Goal: Information Seeking & Learning: Find specific fact

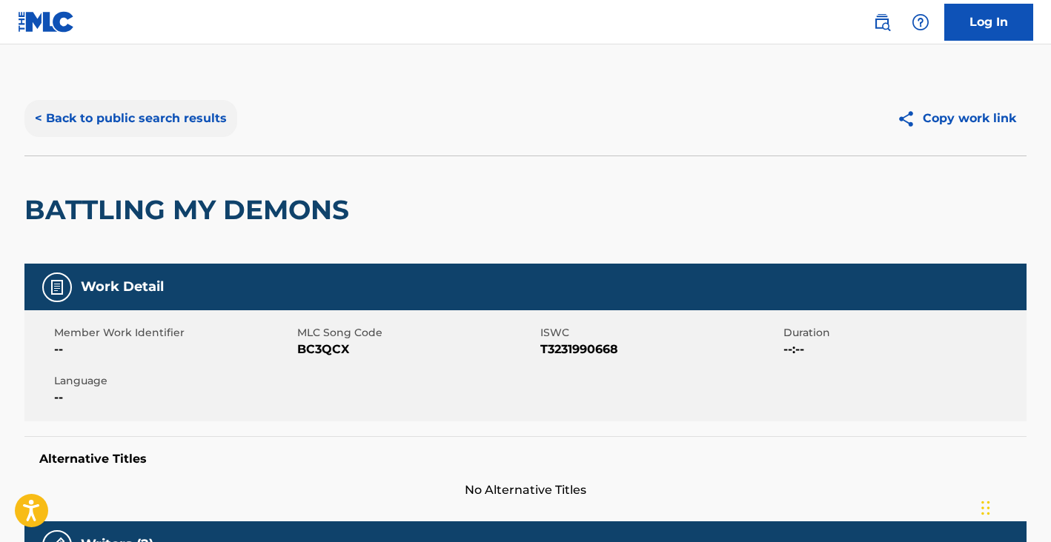
click at [150, 122] on button "< Back to public search results" at bounding box center [130, 118] width 213 height 37
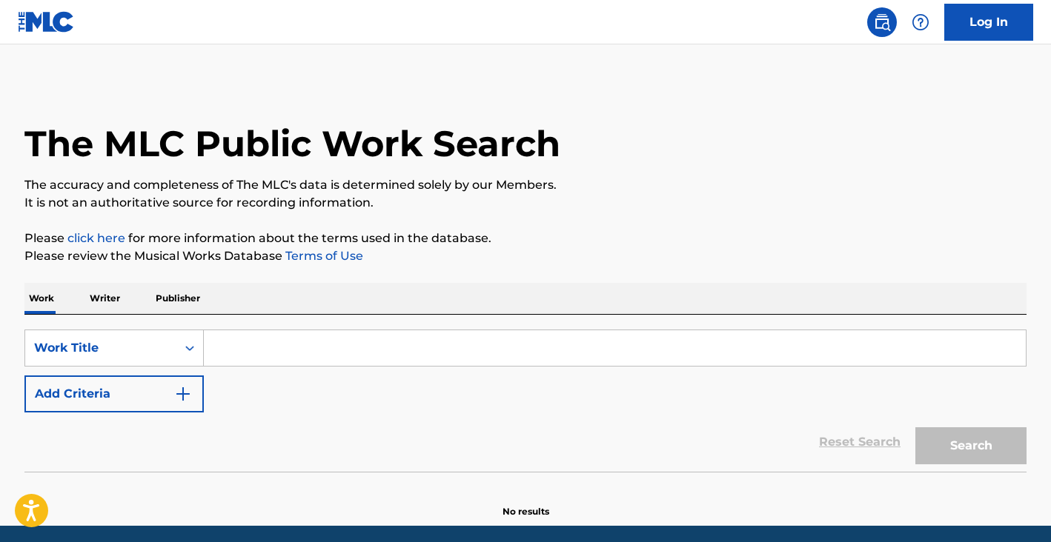
click at [249, 342] on input "Search Form" at bounding box center [615, 348] width 822 height 36
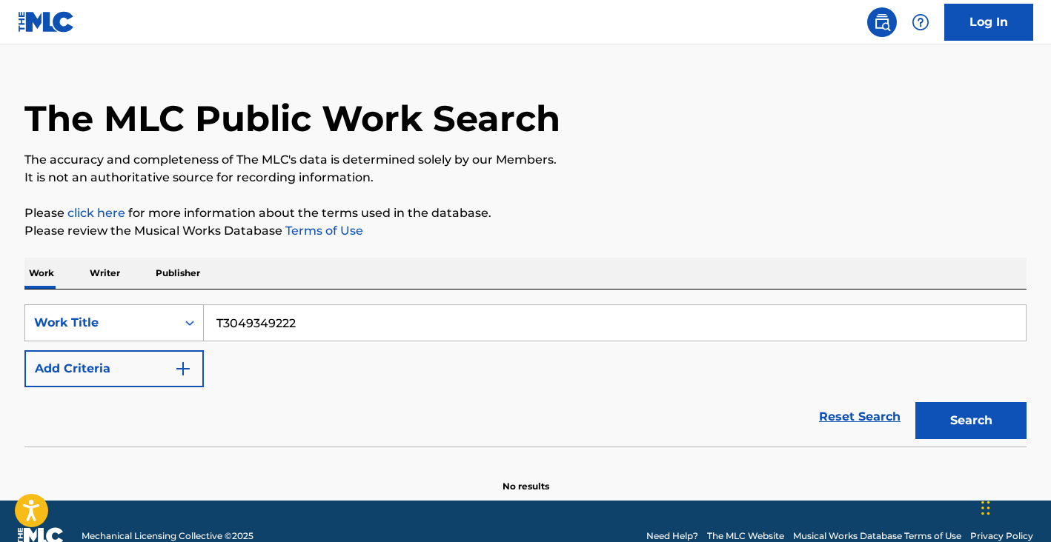
type input "T3049349222"
click at [145, 325] on div "Work Title" at bounding box center [113, 323] width 179 height 37
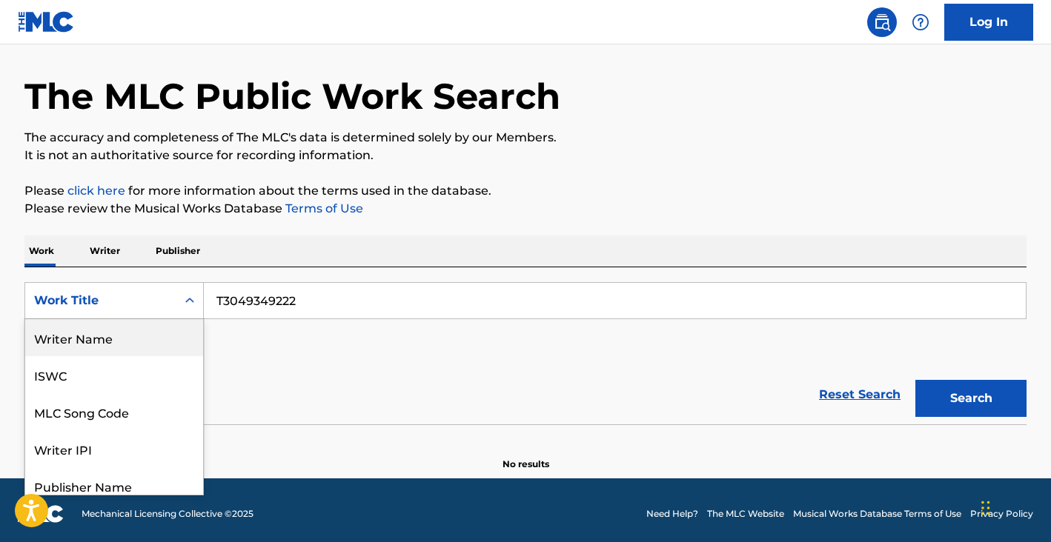
click at [139, 340] on div "Writer Name" at bounding box center [114, 337] width 178 height 37
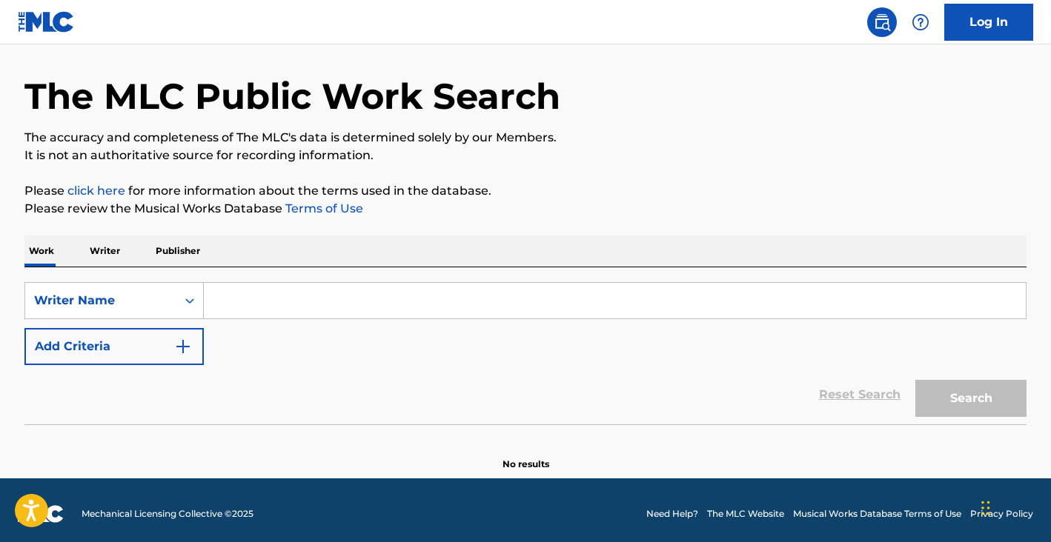
click at [328, 291] on input "Search Form" at bounding box center [615, 301] width 822 height 36
click at [162, 299] on div "Writer Name" at bounding box center [100, 301] width 133 height 18
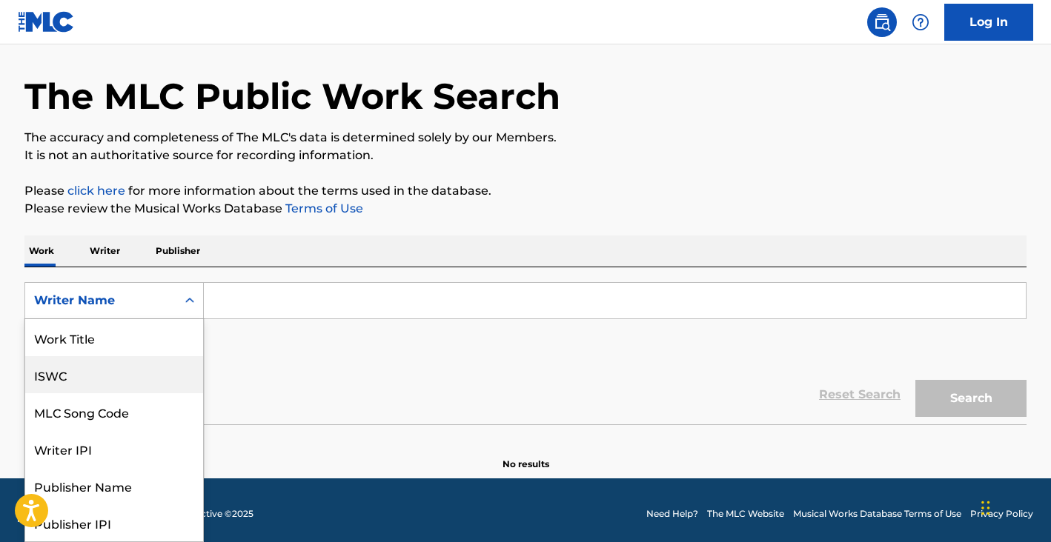
click at [118, 372] on div "ISWC" at bounding box center [114, 374] width 178 height 37
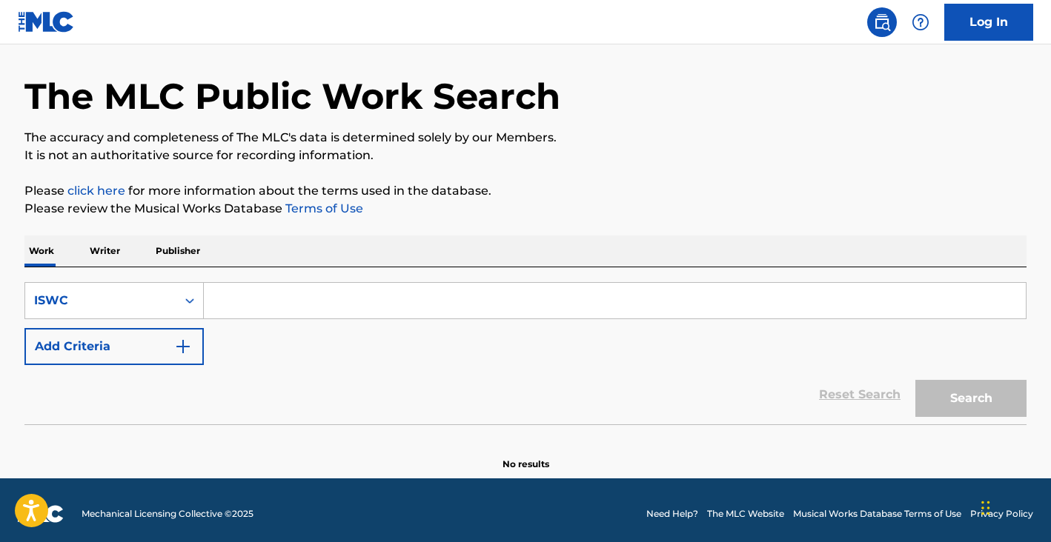
click at [231, 299] on input "Search Form" at bounding box center [615, 301] width 822 height 36
paste input "T3049349222"
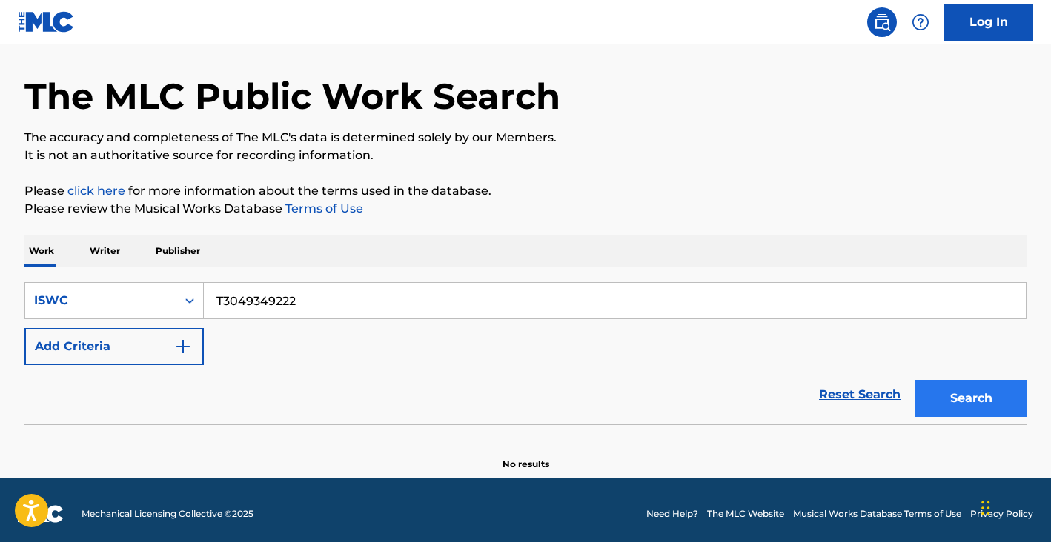
type input "T3049349222"
click at [1002, 401] on button "Search" at bounding box center [970, 398] width 111 height 37
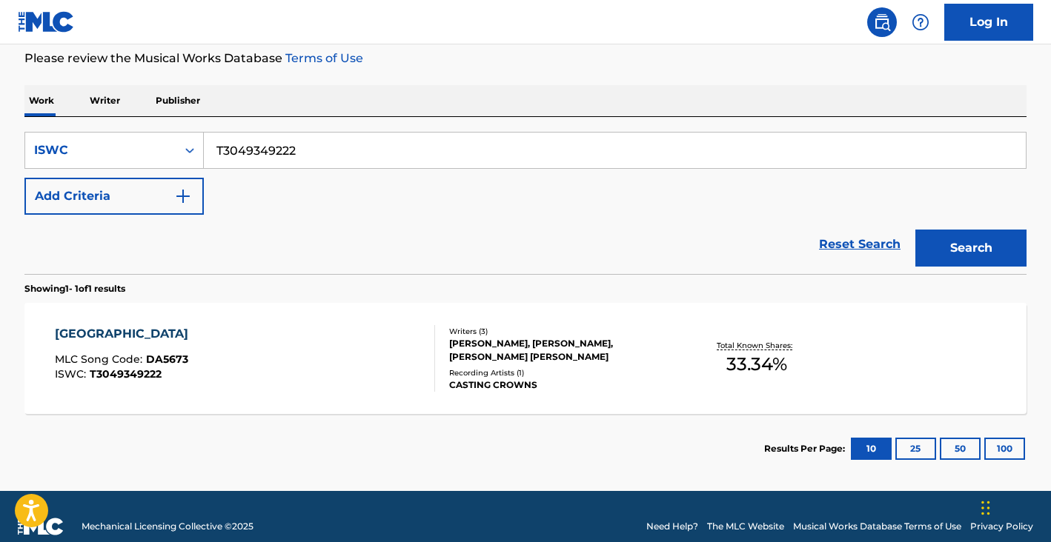
scroll to position [218, 0]
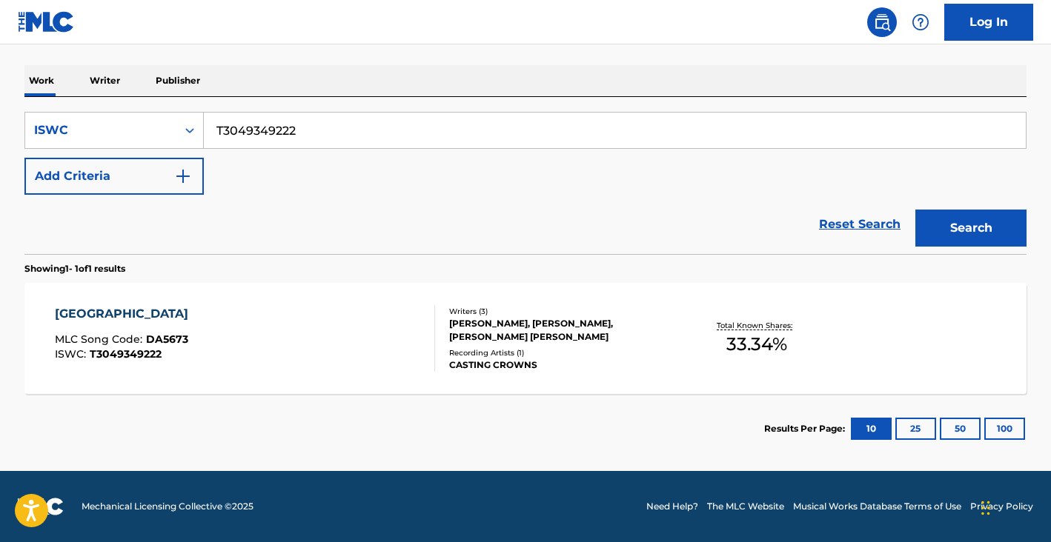
click at [410, 354] on div "DESERT ROAD MLC Song Code : DA5673 ISWC : T3049349222" at bounding box center [245, 338] width 381 height 67
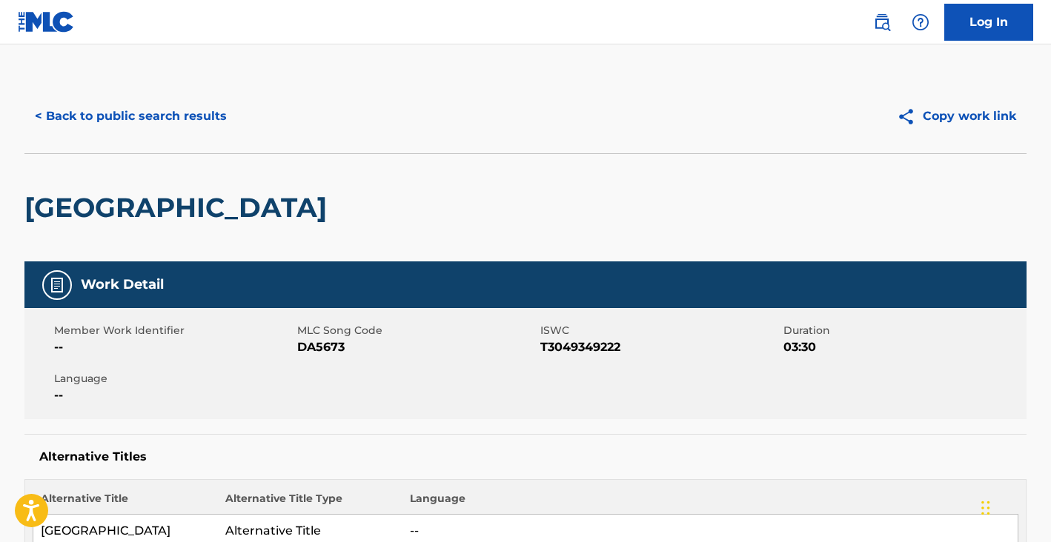
scroll to position [520, 0]
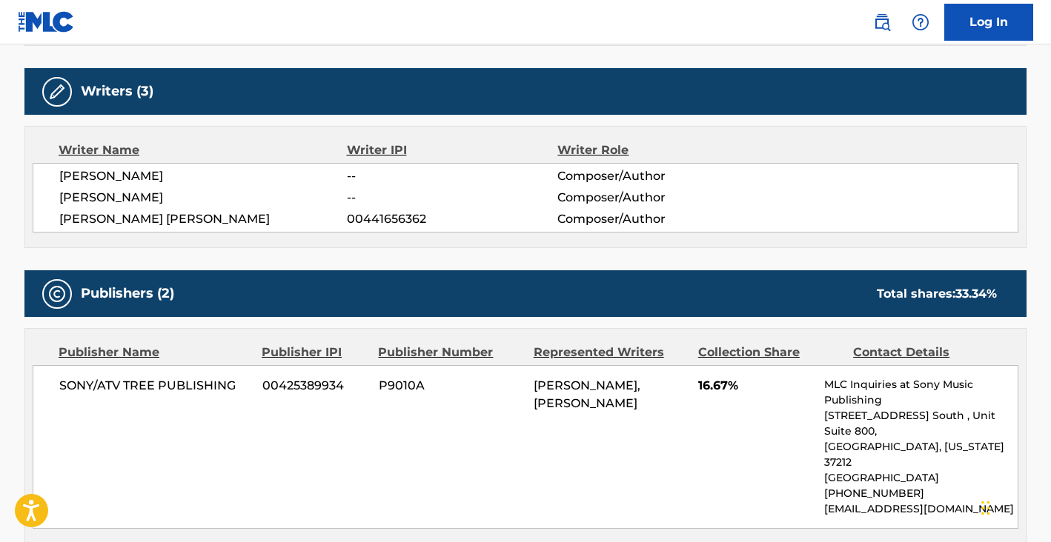
click at [123, 175] on span "NICOLE NORDEMAN" at bounding box center [202, 176] width 287 height 18
copy div "NICOLE NORDEMAN"
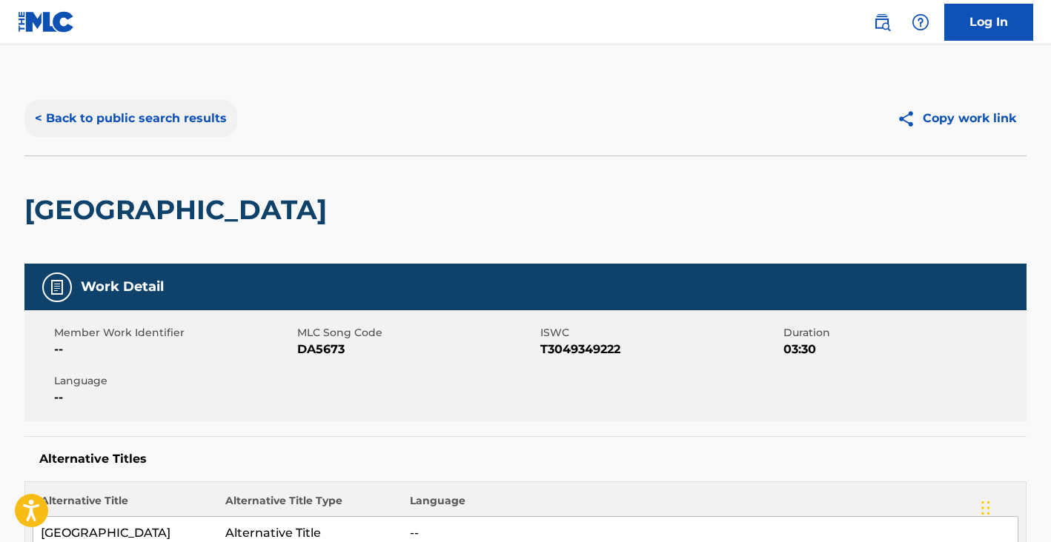
click at [175, 120] on button "< Back to public search results" at bounding box center [130, 118] width 213 height 37
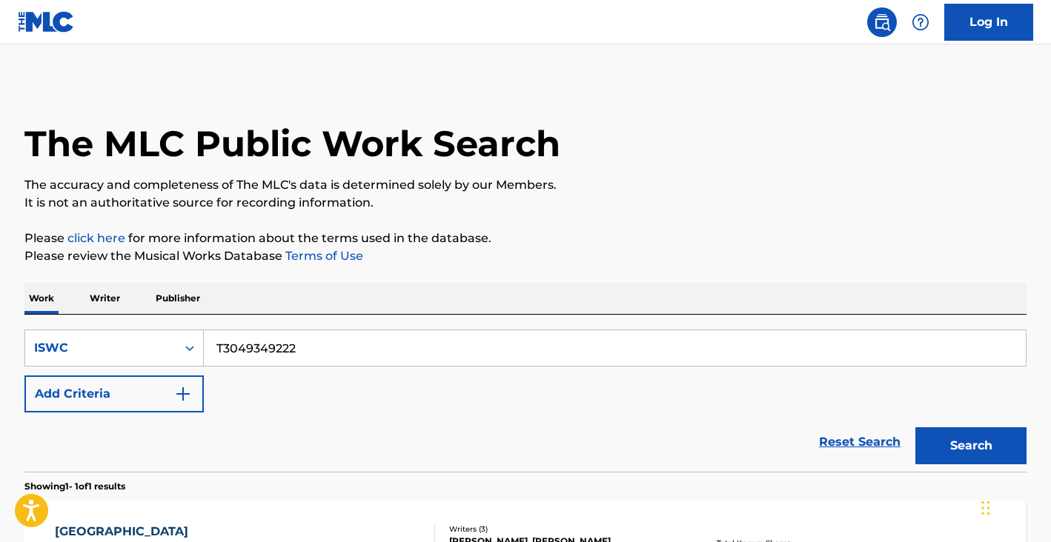
scroll to position [179, 0]
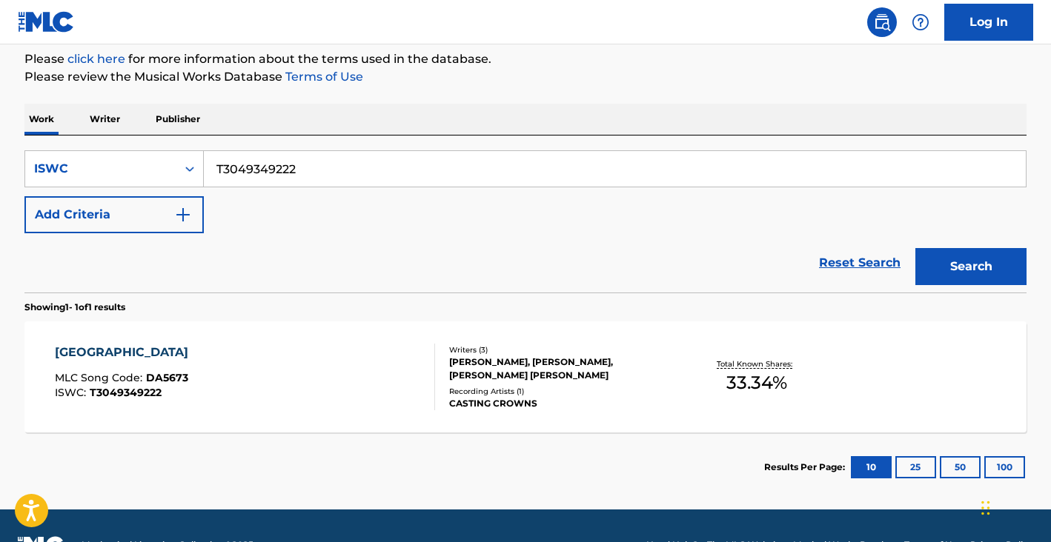
click at [243, 173] on input "T3049349222" at bounding box center [615, 169] width 822 height 36
paste input "9264533428"
type input "T9264533428"
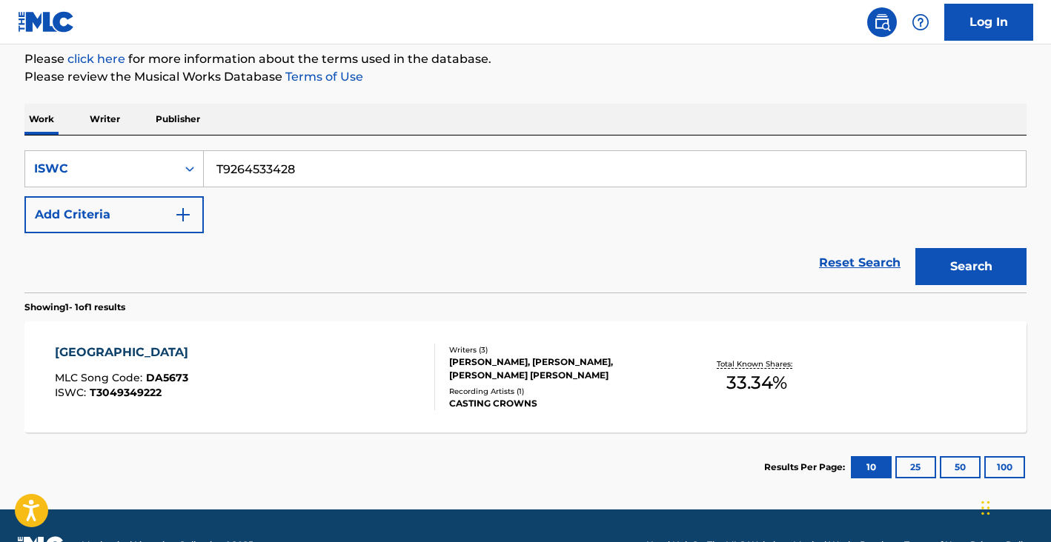
click at [915, 248] on button "Search" at bounding box center [970, 266] width 111 height 37
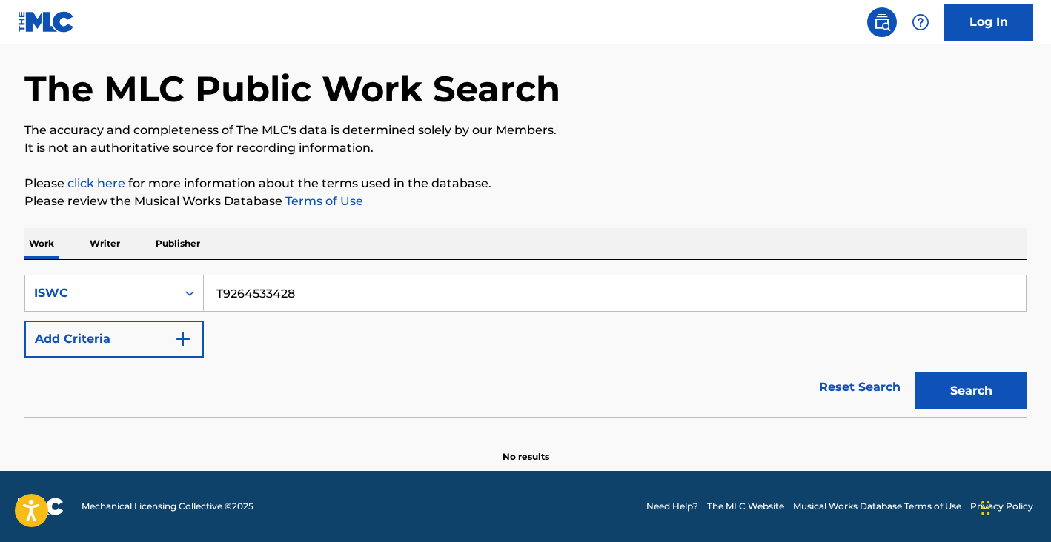
scroll to position [55, 0]
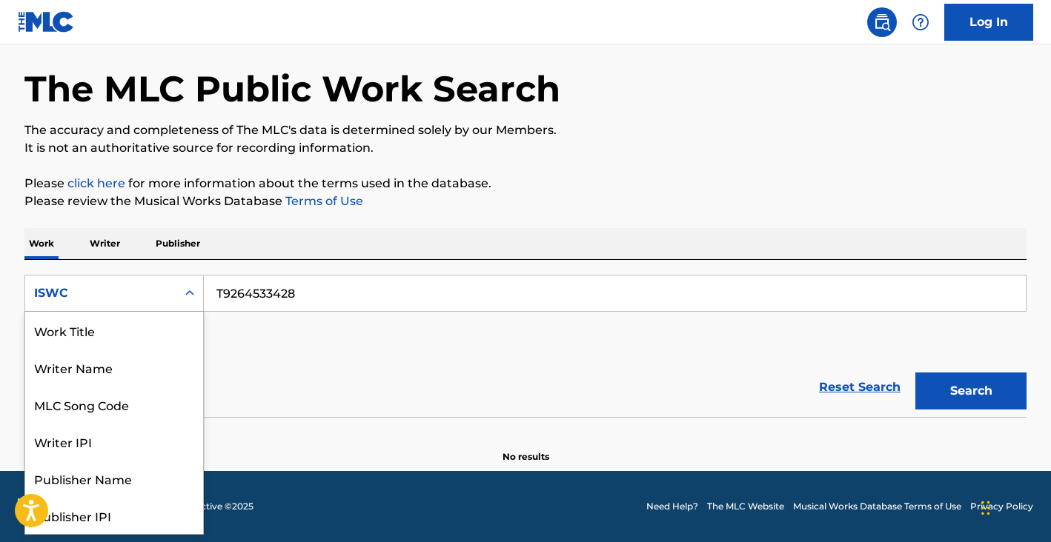
click at [102, 297] on div "ISWC" at bounding box center [100, 294] width 133 height 18
click at [104, 330] on div "Work Title" at bounding box center [114, 330] width 178 height 37
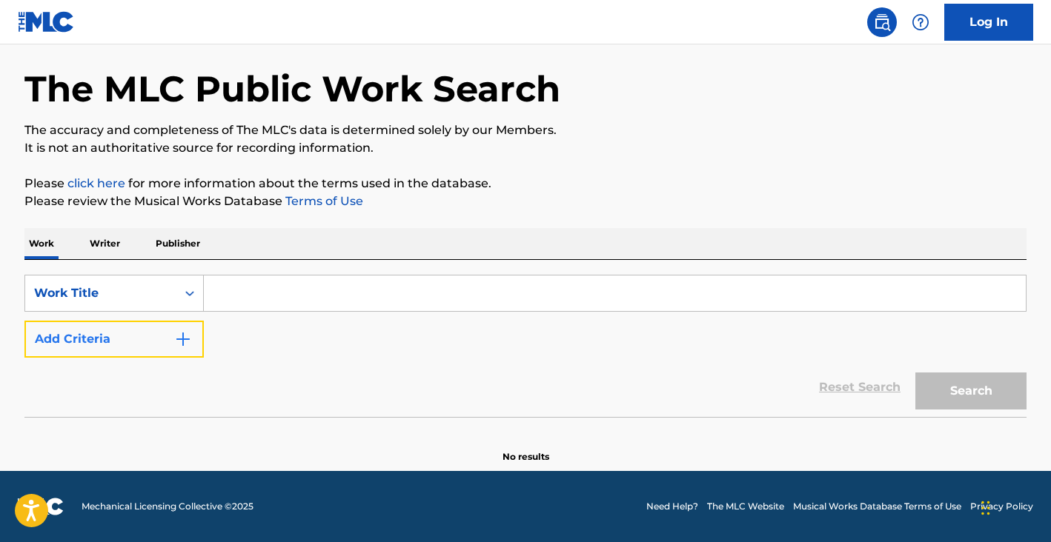
click at [151, 333] on button "Add Criteria" at bounding box center [113, 339] width 179 height 37
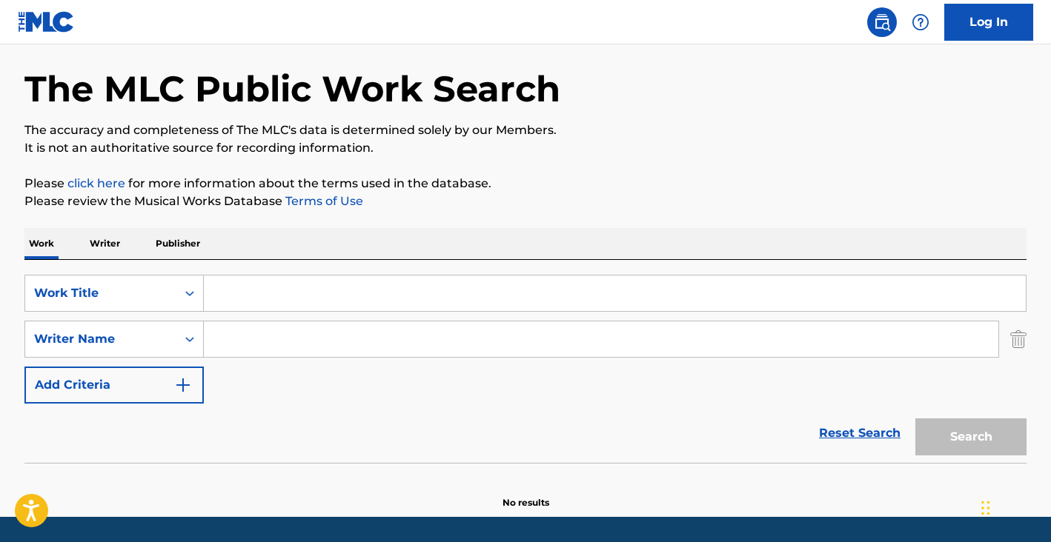
drag, startPoint x: 248, startPoint y: 319, endPoint x: 247, endPoint y: 327, distance: 8.2
click at [248, 319] on div "SearchWithCriteria5553d33c-3b64-49ea-bcef-b5eaa0ced46a Work Title SearchWithCri…" at bounding box center [525, 339] width 1002 height 129
click at [247, 327] on input "Search Form" at bounding box center [601, 340] width 794 height 36
paste input "PUCKETT CALVIN JR,"
type input "PUCKETT CALVIN JR"
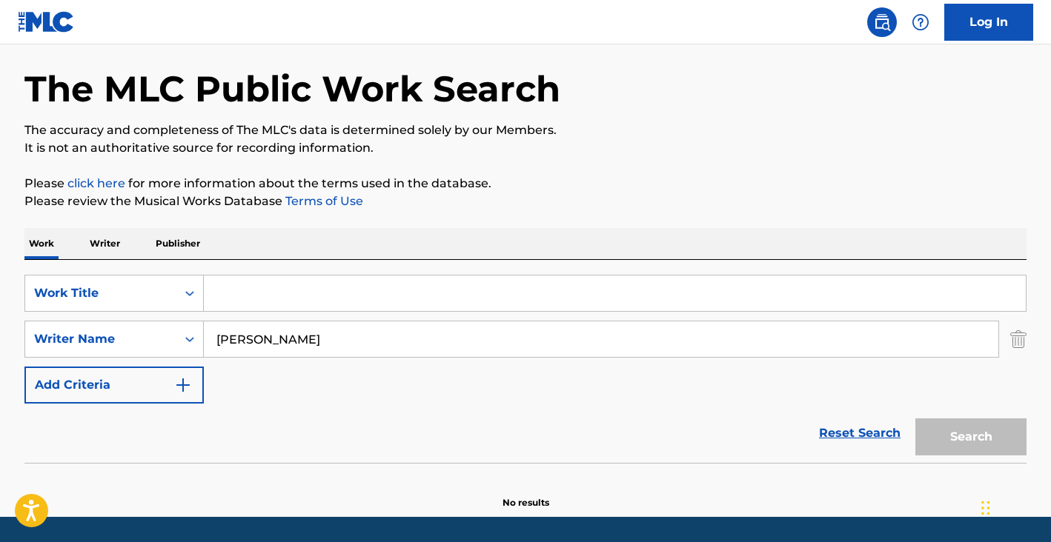
click at [273, 286] on input "Search Form" at bounding box center [615, 294] width 822 height 36
paste input "CONNECTED"
type input "CONNECTED"
click at [936, 430] on button "Search" at bounding box center [970, 437] width 111 height 37
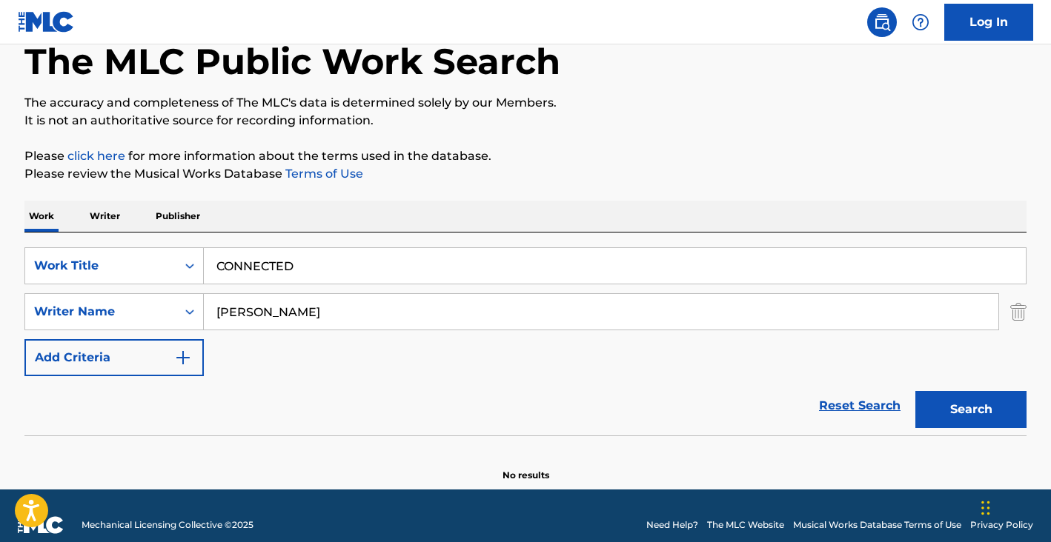
scroll to position [101, 0]
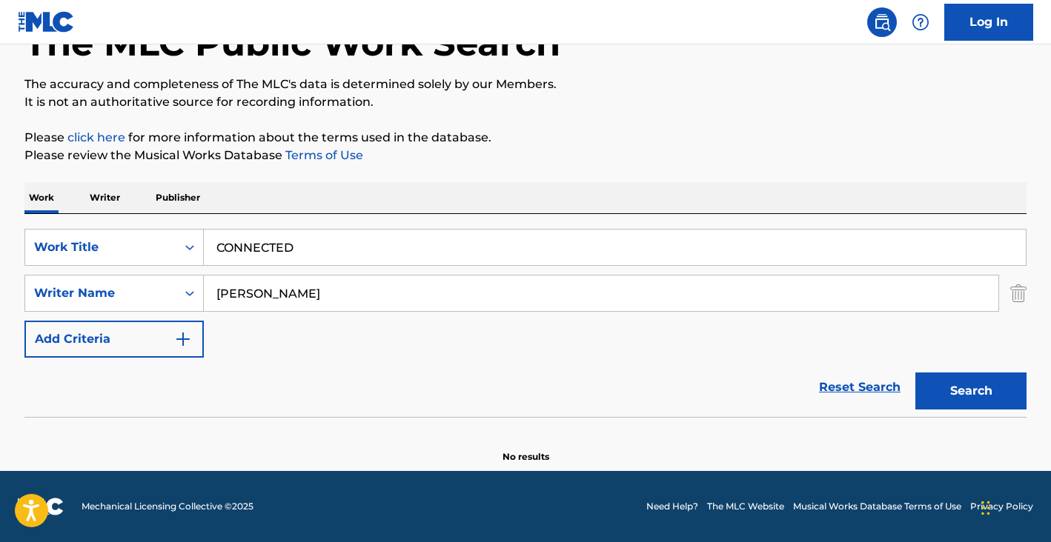
click at [290, 293] on input "PUCKETT CALVIN JR" at bounding box center [601, 294] width 794 height 36
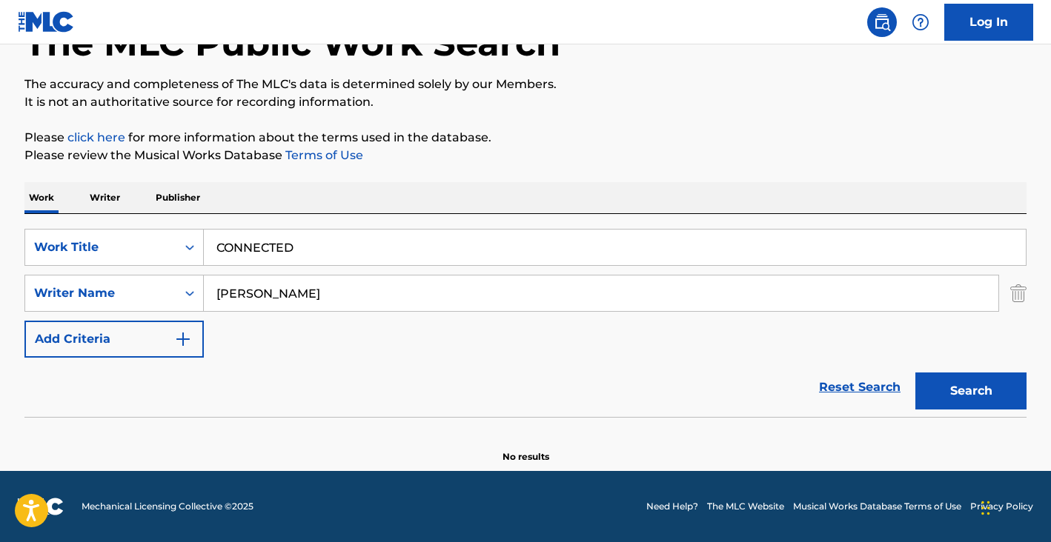
click at [290, 293] on input "PUCKETT CALVIN JR" at bounding box center [601, 294] width 794 height 36
paste input "Tom Adair, Matt Dennis"
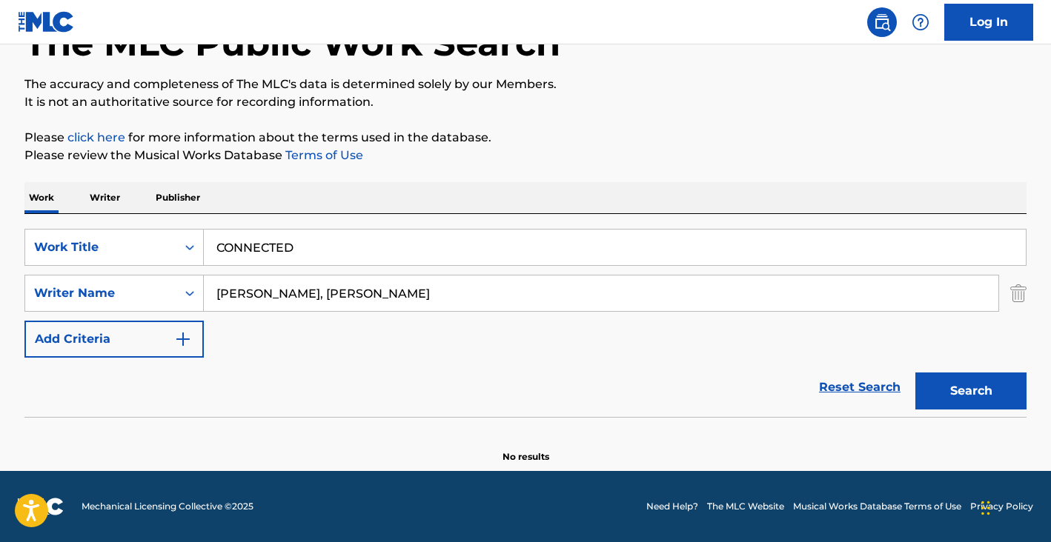
drag, startPoint x: 276, startPoint y: 292, endPoint x: 479, endPoint y: 282, distance: 204.0
click at [479, 282] on input "Tom Adair, Matt Denni" at bounding box center [601, 294] width 794 height 36
drag, startPoint x: 219, startPoint y: 299, endPoint x: 246, endPoint y: 279, distance: 32.9
click at [222, 298] on input ", Matt Denni" at bounding box center [601, 294] width 794 height 36
type input "Matt Denni"
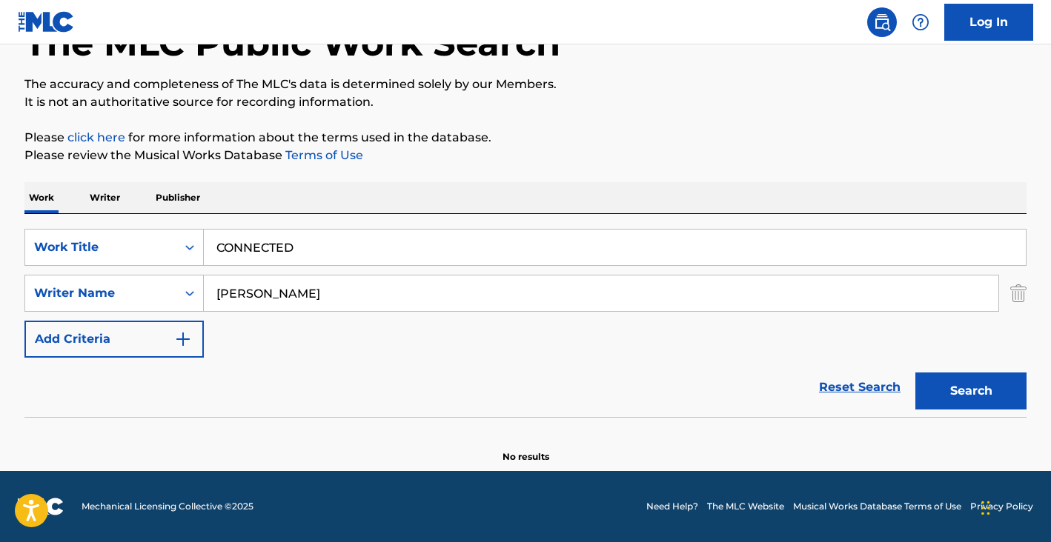
click at [270, 233] on input "CONNECTED" at bounding box center [615, 248] width 822 height 36
paste input "EVERYTHING HAPPENS TO ME"
type input "EVERYTHING HAPPENS TO ME"
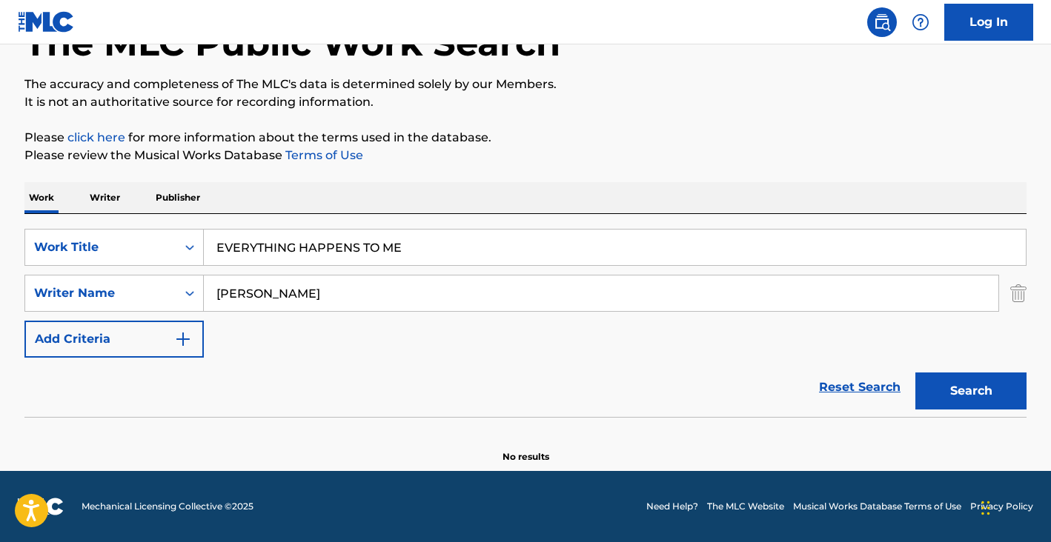
click at [915, 373] on button "Search" at bounding box center [970, 391] width 111 height 37
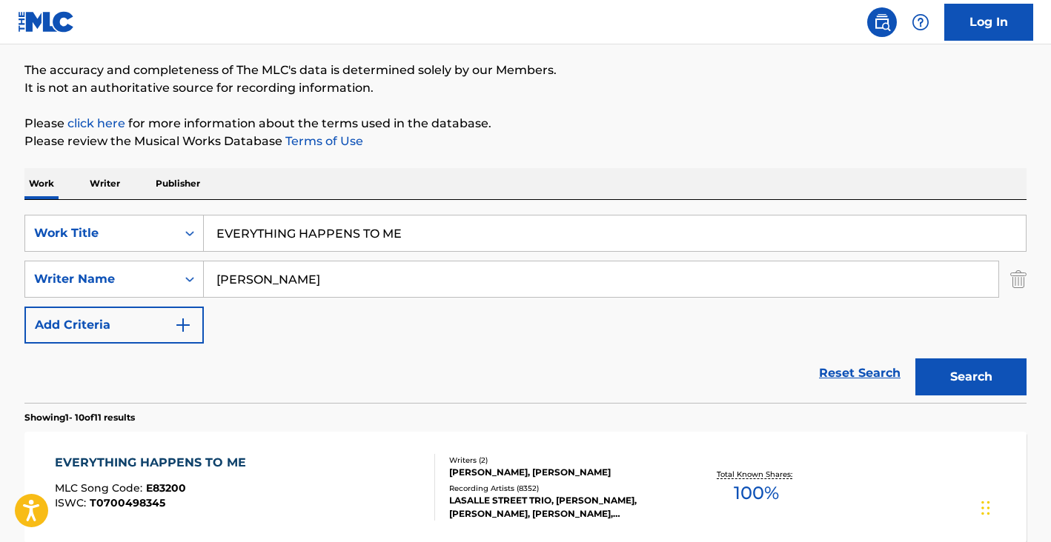
scroll to position [128, 0]
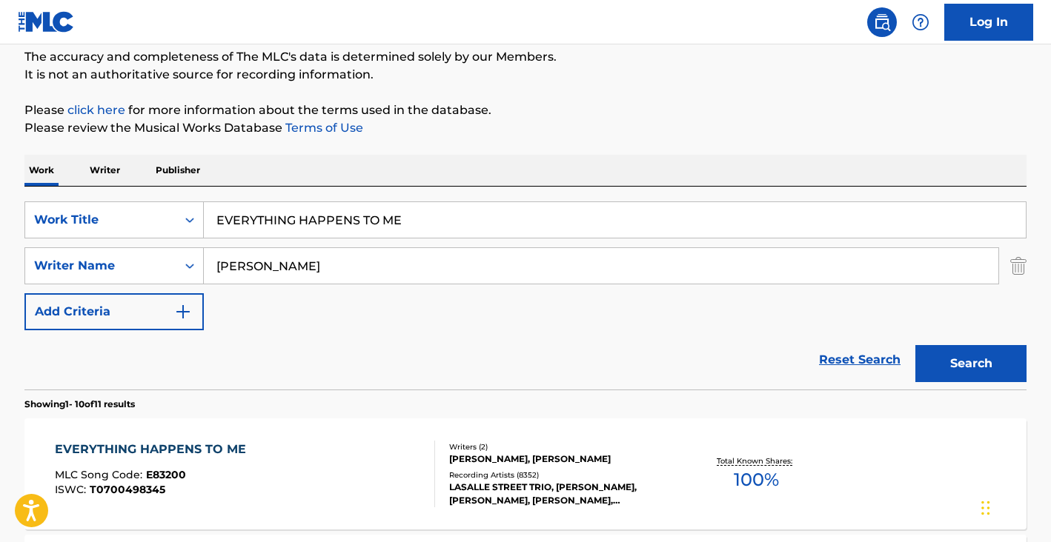
click at [265, 454] on div "EVERYTHING HAPPENS TO ME MLC Song Code : E83200 ISWC : T0700498345" at bounding box center [245, 474] width 381 height 67
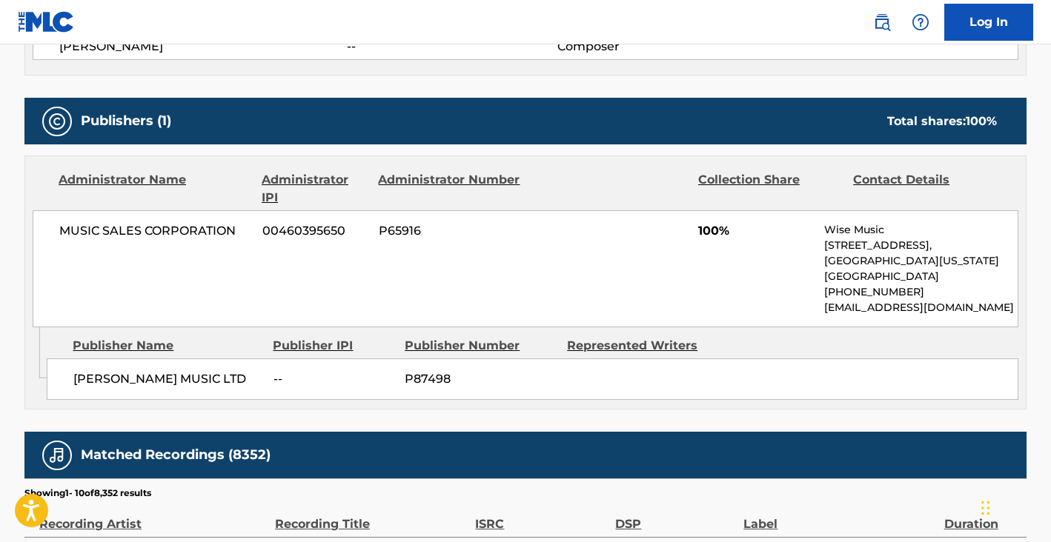
scroll to position [608, 0]
